Goal: Find specific page/section: Find specific page/section

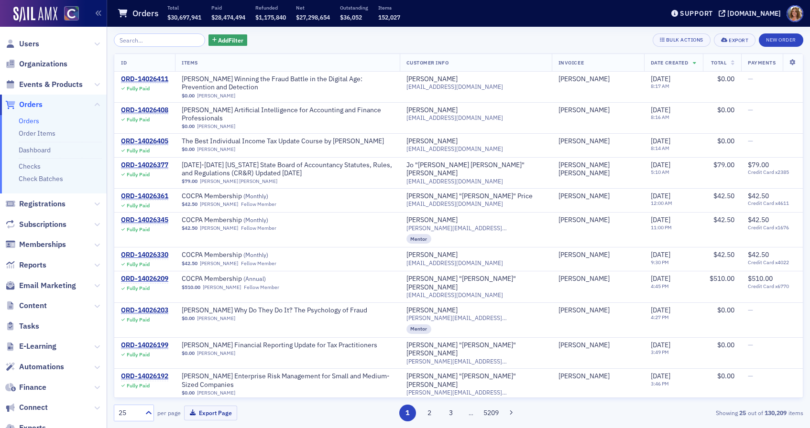
scroll to position [0, 0]
click at [96, 302] on button at bounding box center [97, 305] width 6 height 11
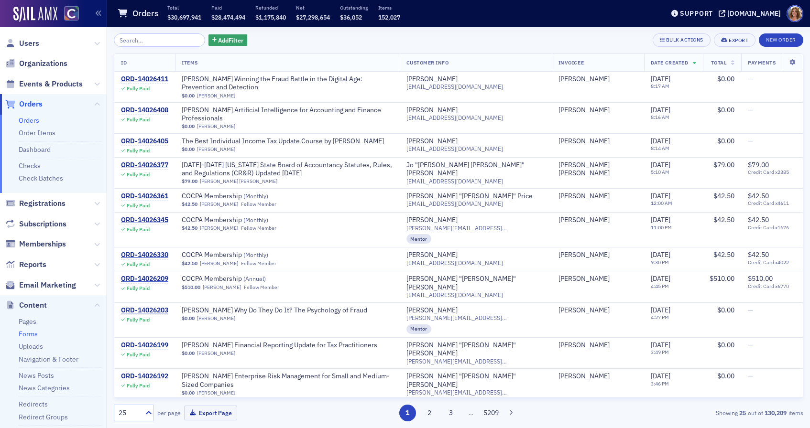
click at [32, 334] on link "Forms" at bounding box center [28, 334] width 19 height 9
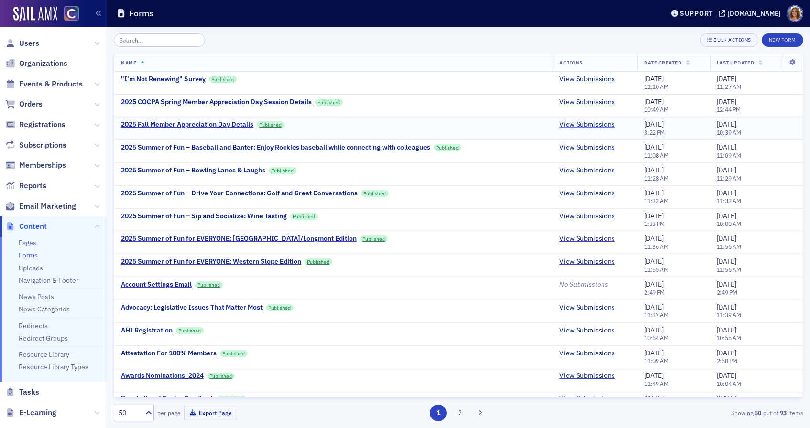
click at [583, 124] on link "View Submissions" at bounding box center [586, 124] width 55 height 9
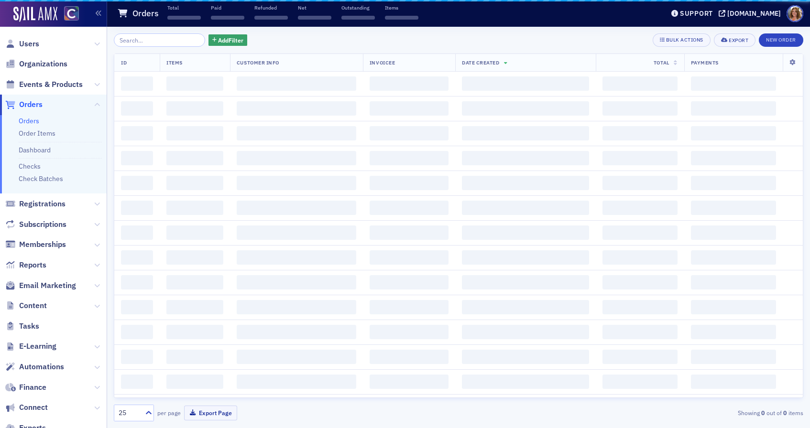
scroll to position [0, 0]
